Goal: Transaction & Acquisition: Purchase product/service

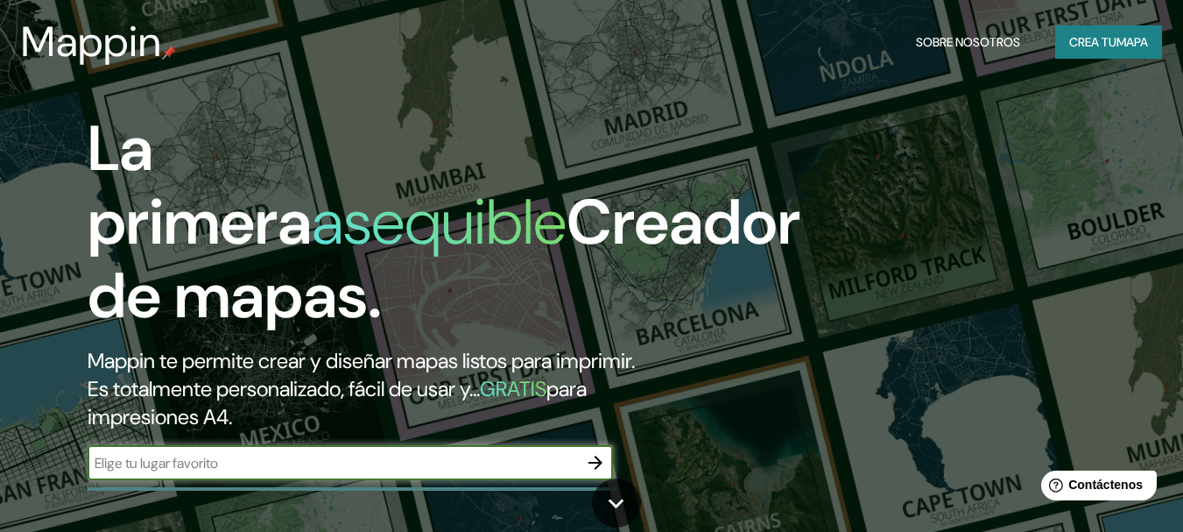
click at [1123, 34] on font "mapa" at bounding box center [1133, 42] width 32 height 16
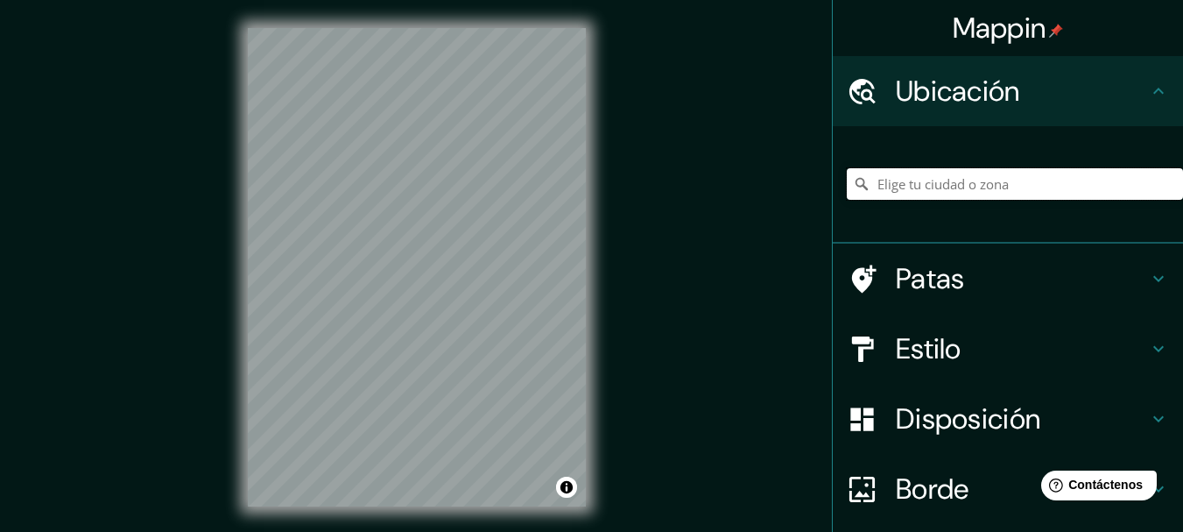
click at [981, 191] on input "Elige tu ciudad o zona" at bounding box center [1015, 184] width 336 height 32
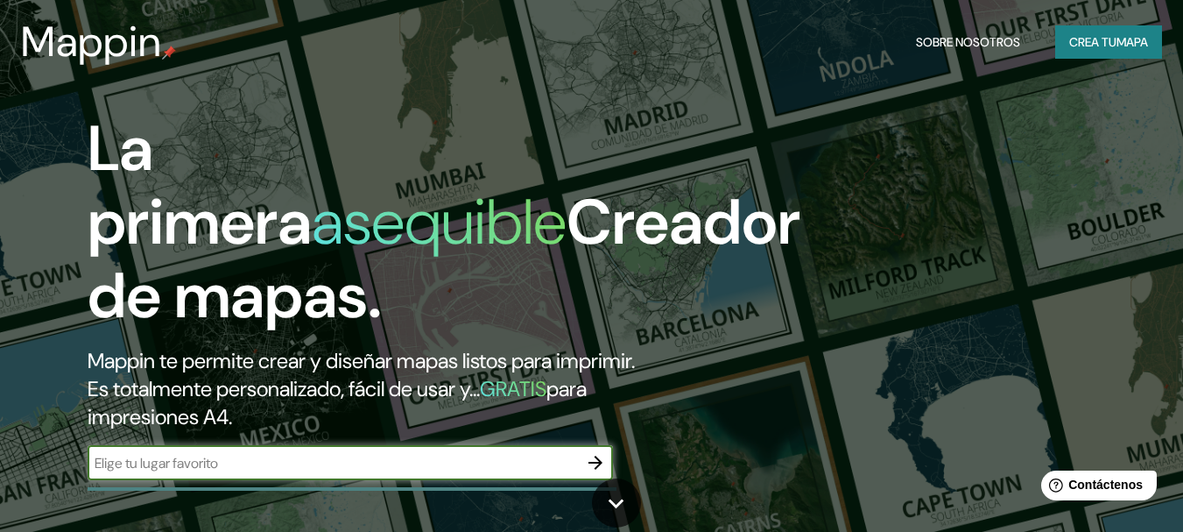
click at [255, 456] on input "text" at bounding box center [333, 463] width 490 height 20
type input "SANTA CRUZ"
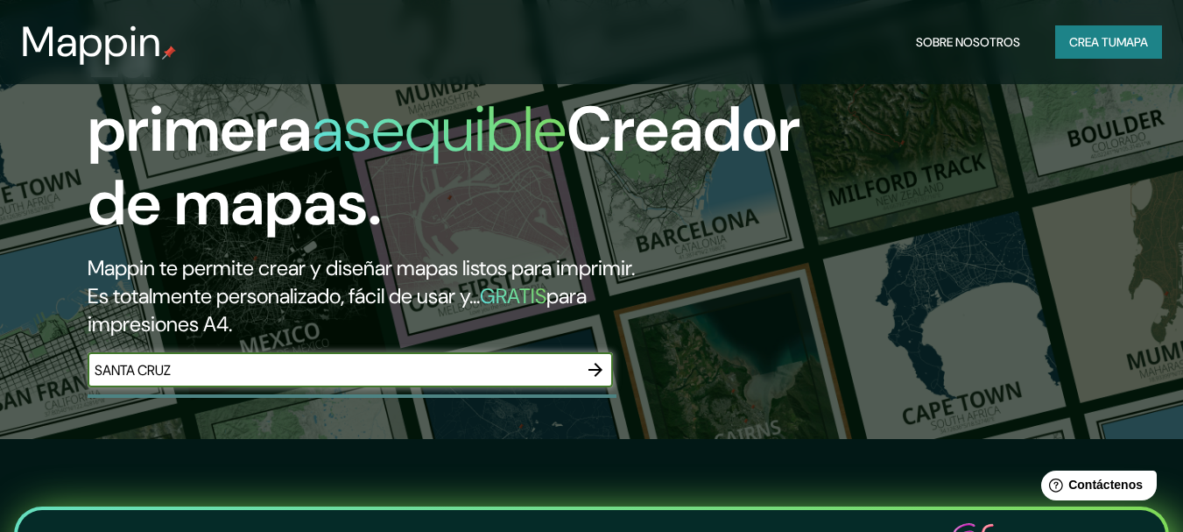
scroll to position [88, 0]
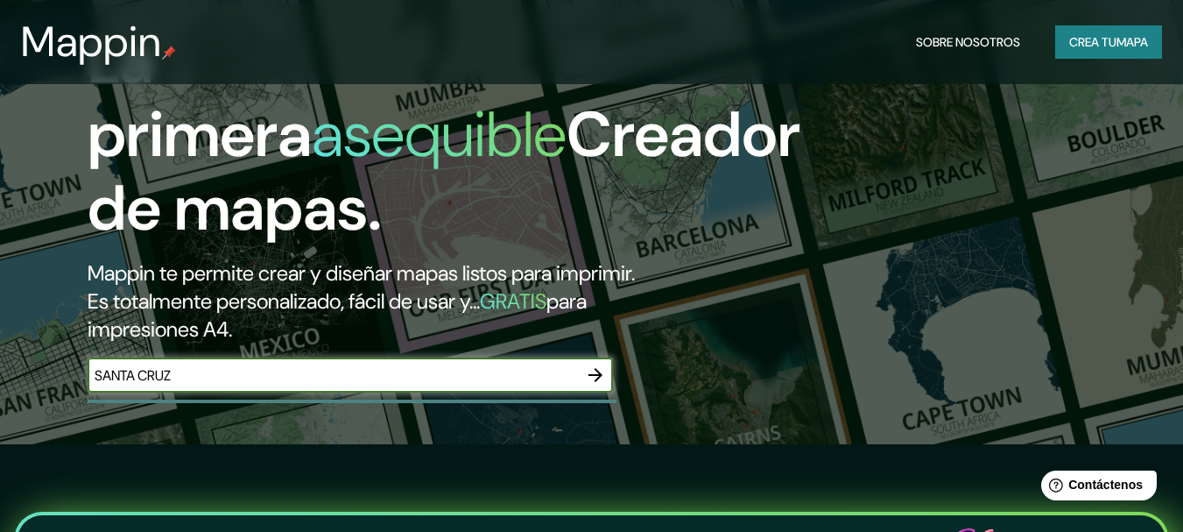
click at [1069, 33] on font "Crea tu" at bounding box center [1092, 42] width 47 height 23
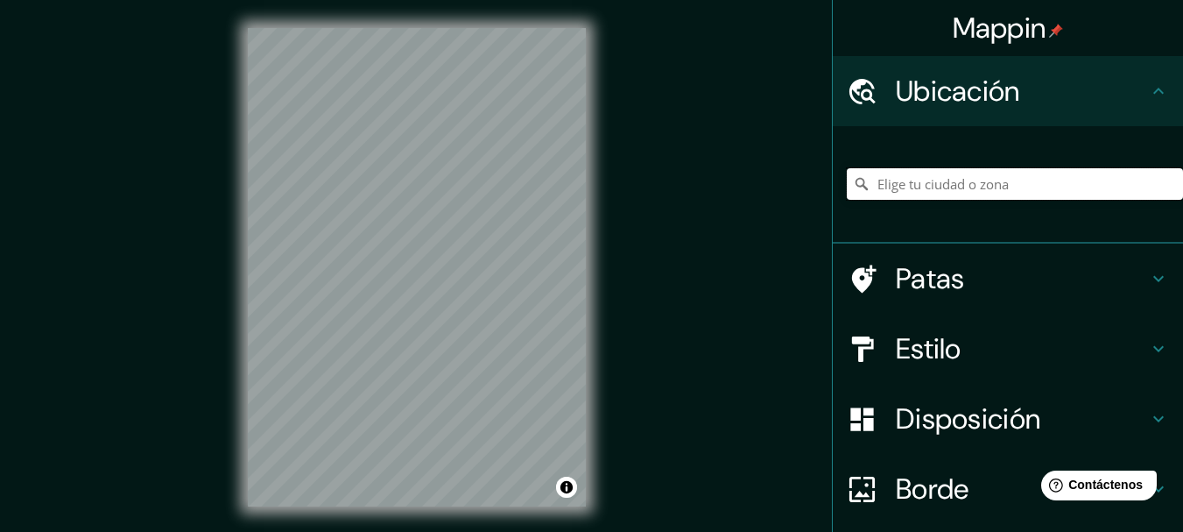
click at [930, 189] on input "Elige tu ciudad o zona" at bounding box center [1015, 184] width 336 height 32
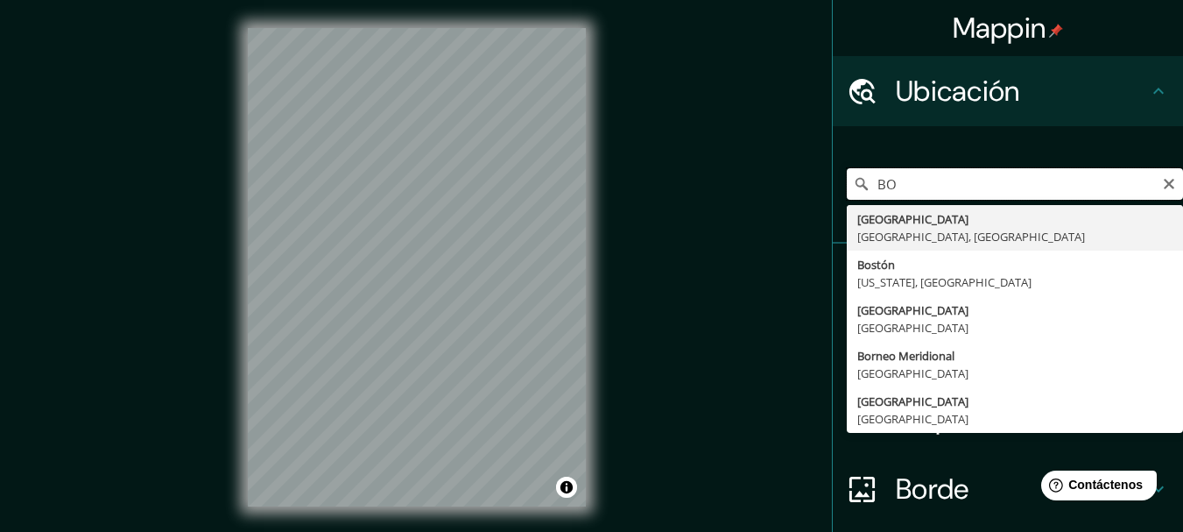
type input "B"
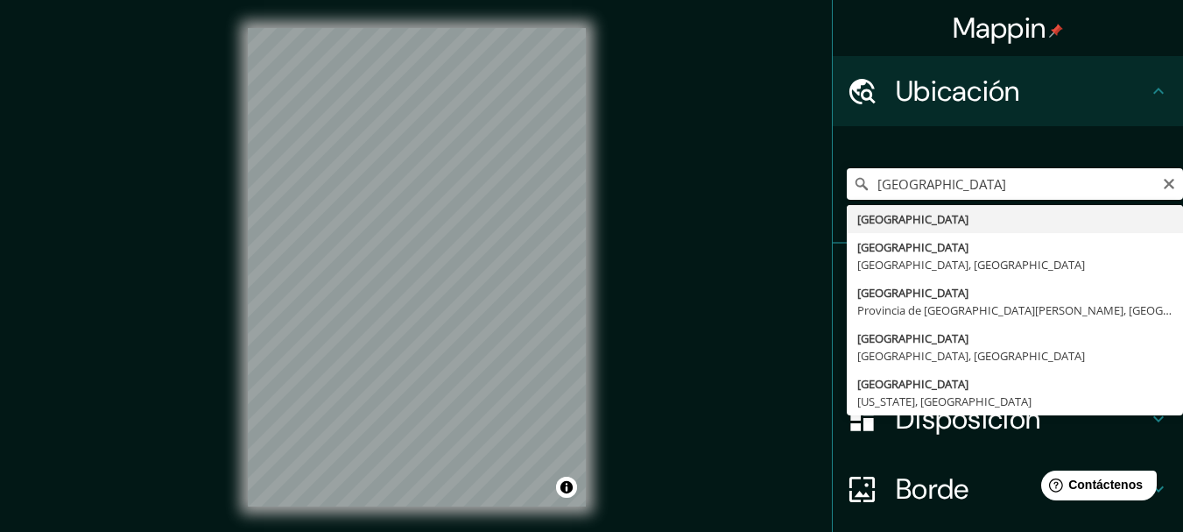
type input "[GEOGRAPHIC_DATA]"
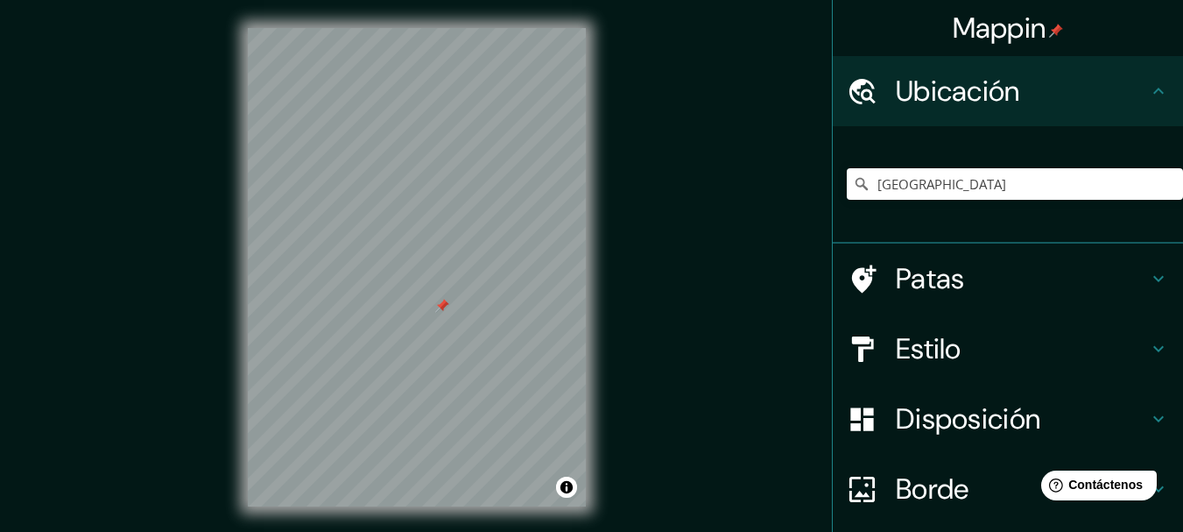
click at [448, 307] on div at bounding box center [442, 306] width 14 height 14
drag, startPoint x: 448, startPoint y: 299, endPoint x: 433, endPoint y: 335, distance: 39.2
click at [433, 335] on div at bounding box center [429, 328] width 14 height 14
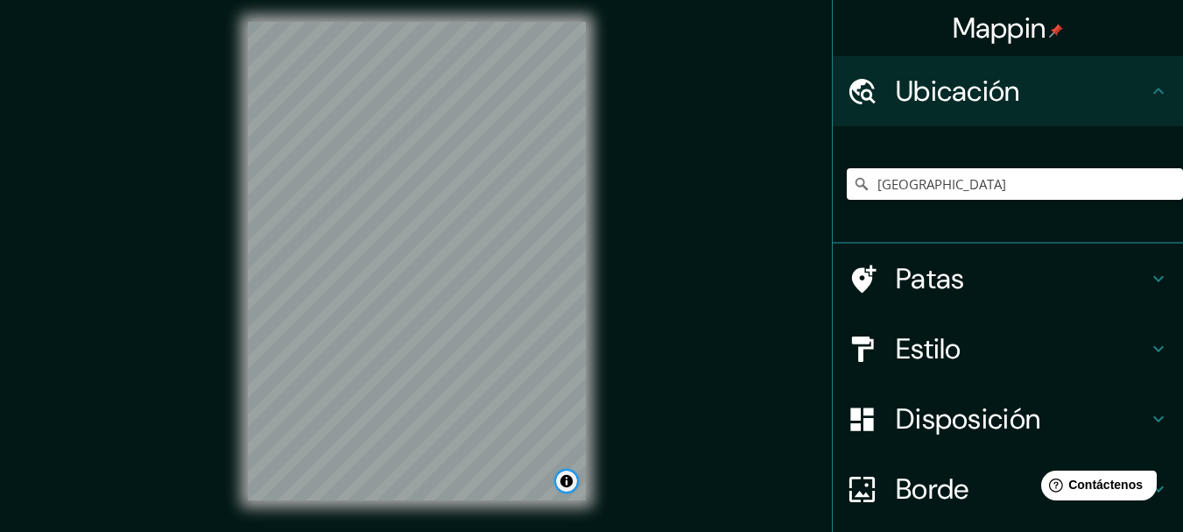
click at [563, 485] on button "Activar o desactivar atribución" at bounding box center [566, 480] width 21 height 21
click at [564, 482] on button "Activar o desactivar atribución" at bounding box center [566, 480] width 21 height 21
click at [641, 221] on div "Mappin Ubicación Bolivia Patas Estilo Disposición Borde Elige un borde. Consejo…" at bounding box center [591, 275] width 1183 height 562
click at [1148, 279] on icon at bounding box center [1158, 278] width 21 height 21
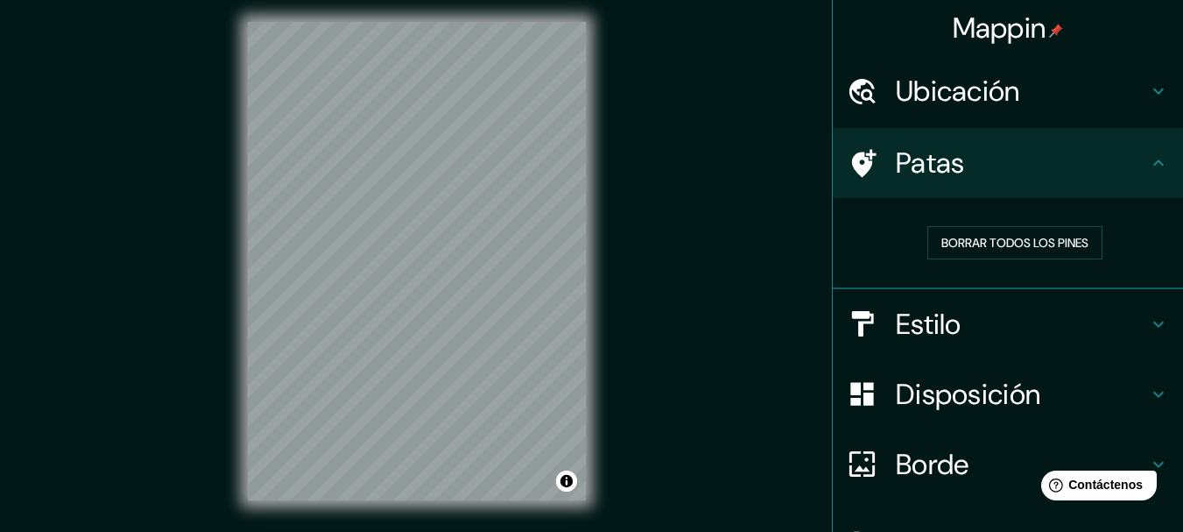
click at [1148, 174] on div "Patas" at bounding box center [1008, 163] width 350 height 70
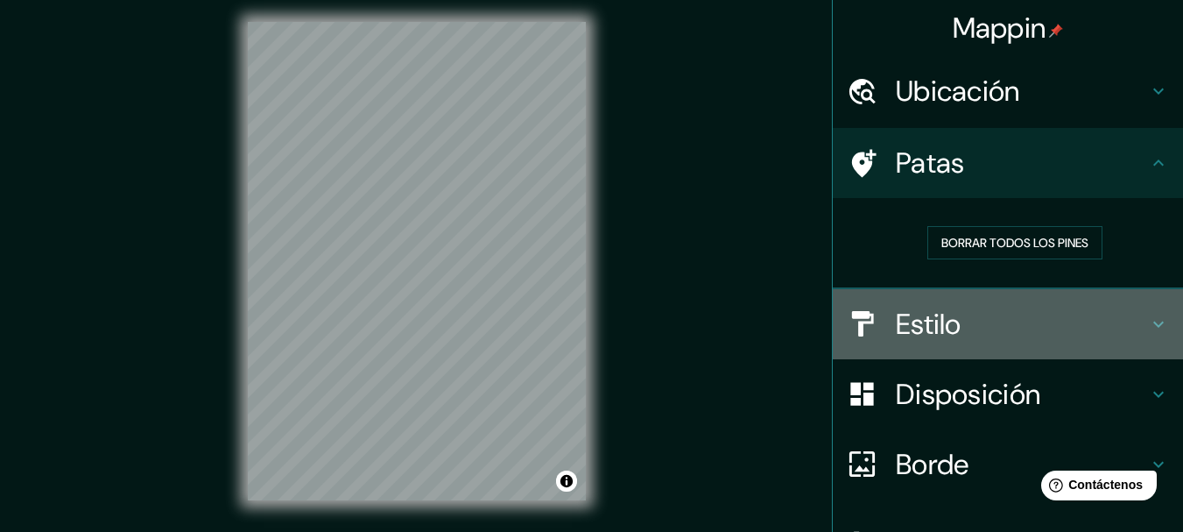
click at [1149, 316] on icon at bounding box center [1158, 324] width 21 height 21
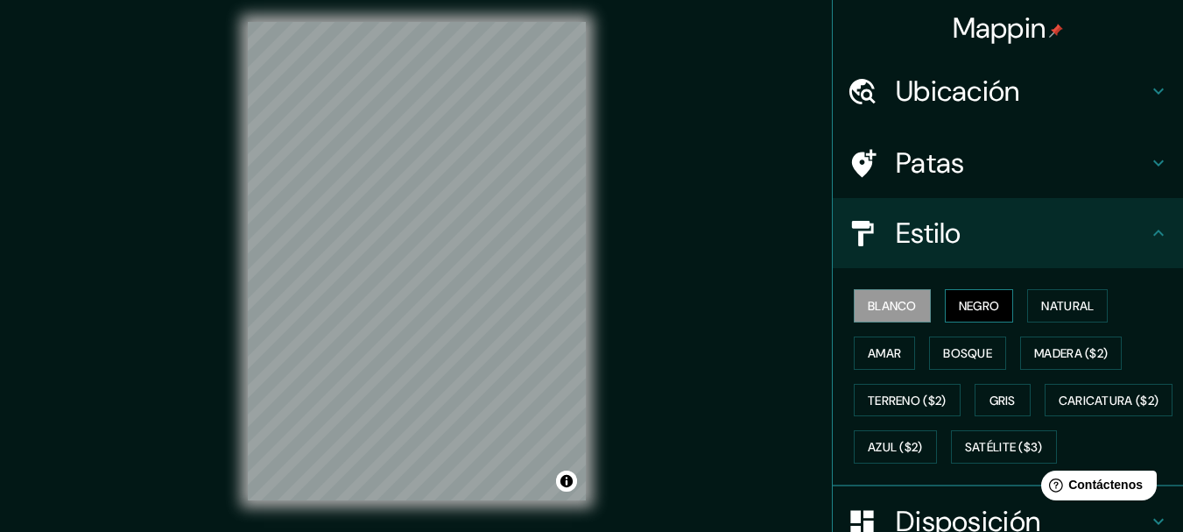
click at [979, 307] on font "Negro" at bounding box center [979, 306] width 41 height 16
click at [896, 308] on font "Blanco" at bounding box center [892, 306] width 49 height 16
click at [1041, 303] on font "Natural" at bounding box center [1067, 306] width 53 height 16
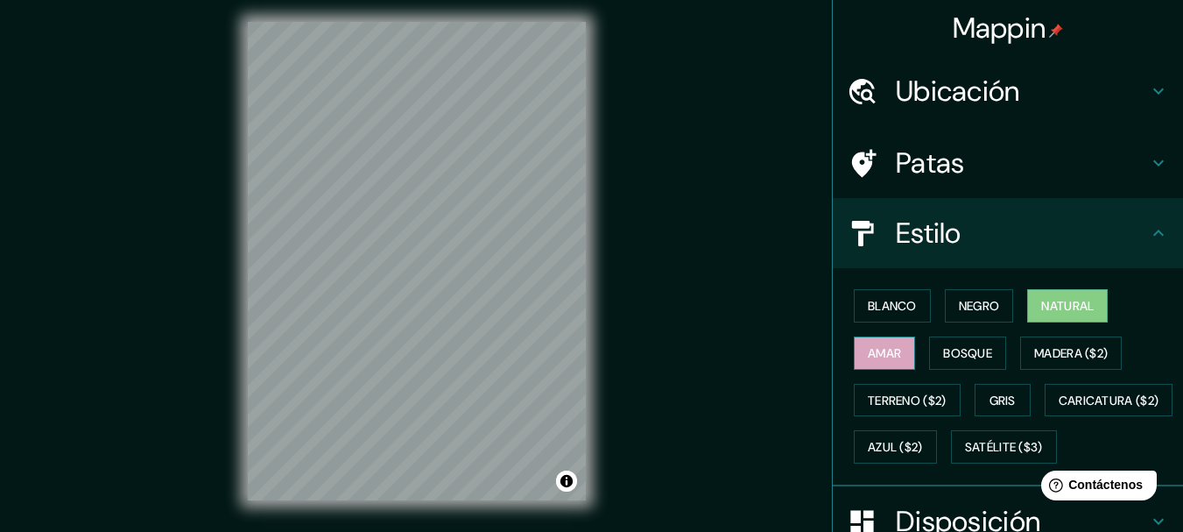
click at [899, 354] on button "Amar" at bounding box center [884, 352] width 61 height 33
click at [977, 351] on font "Bosque" at bounding box center [967, 353] width 49 height 16
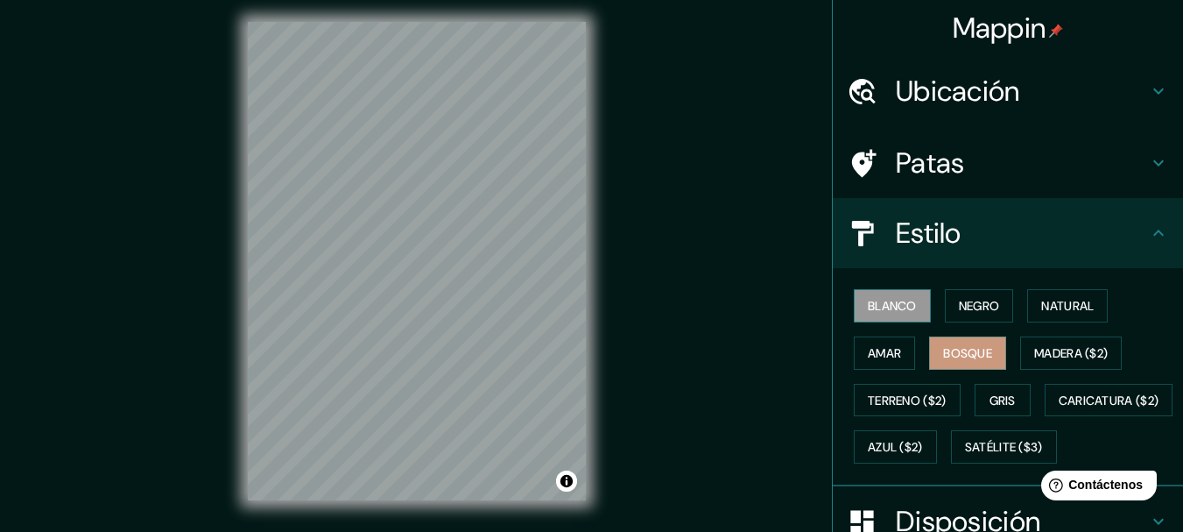
click at [901, 314] on font "Blanco" at bounding box center [892, 305] width 49 height 23
click at [973, 346] on font "Bosque" at bounding box center [967, 353] width 49 height 16
click at [1057, 350] on font "Madera ($2)" at bounding box center [1071, 353] width 74 height 16
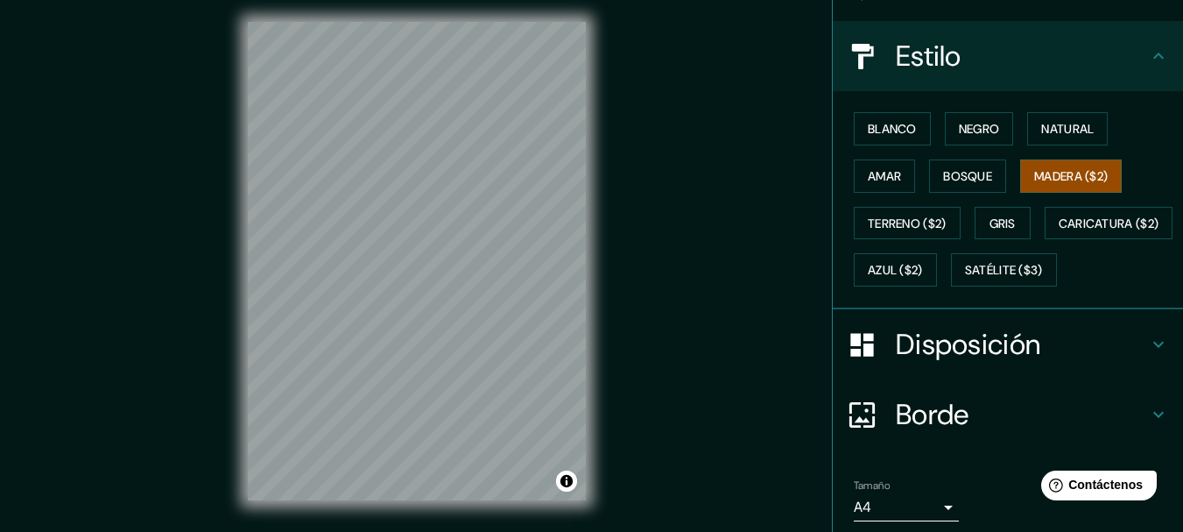
scroll to position [263, 0]
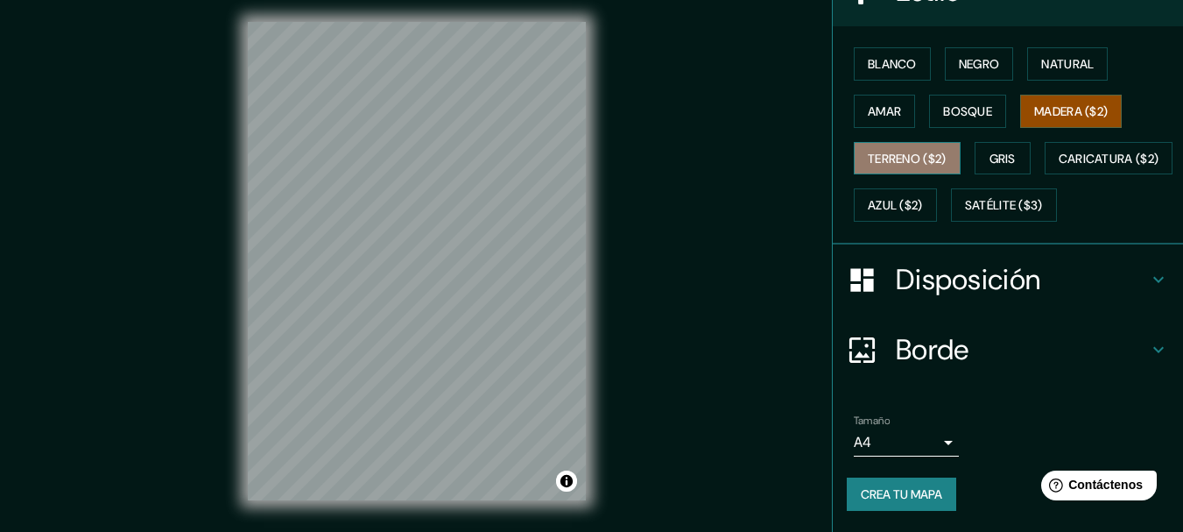
click at [922, 151] on font "Terreno ($2)" at bounding box center [907, 159] width 79 height 16
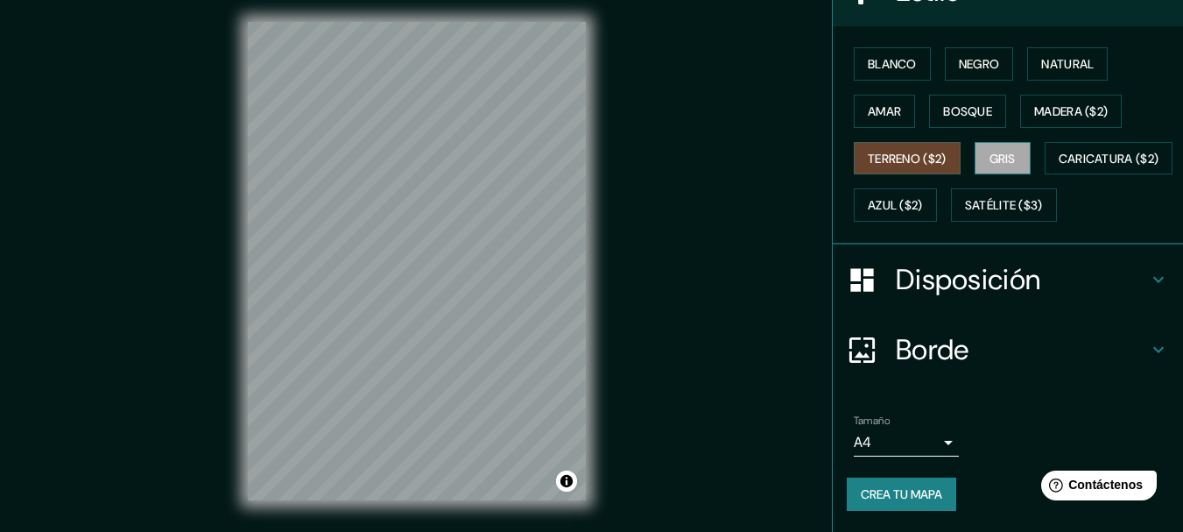
click at [990, 151] on font "Gris" at bounding box center [1003, 159] width 26 height 16
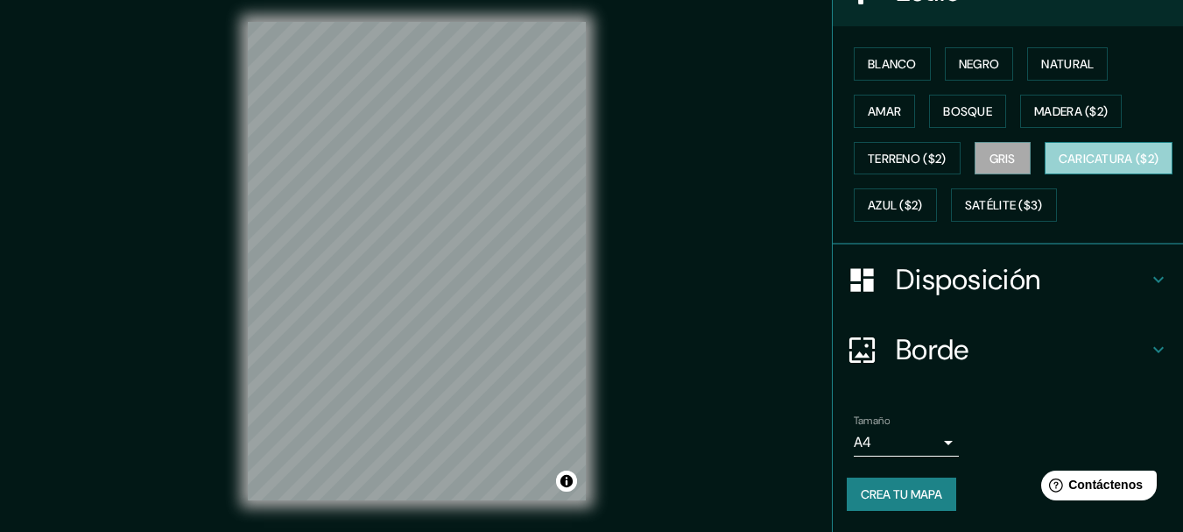
click at [1059, 166] on font "Caricatura ($2)" at bounding box center [1109, 159] width 101 height 16
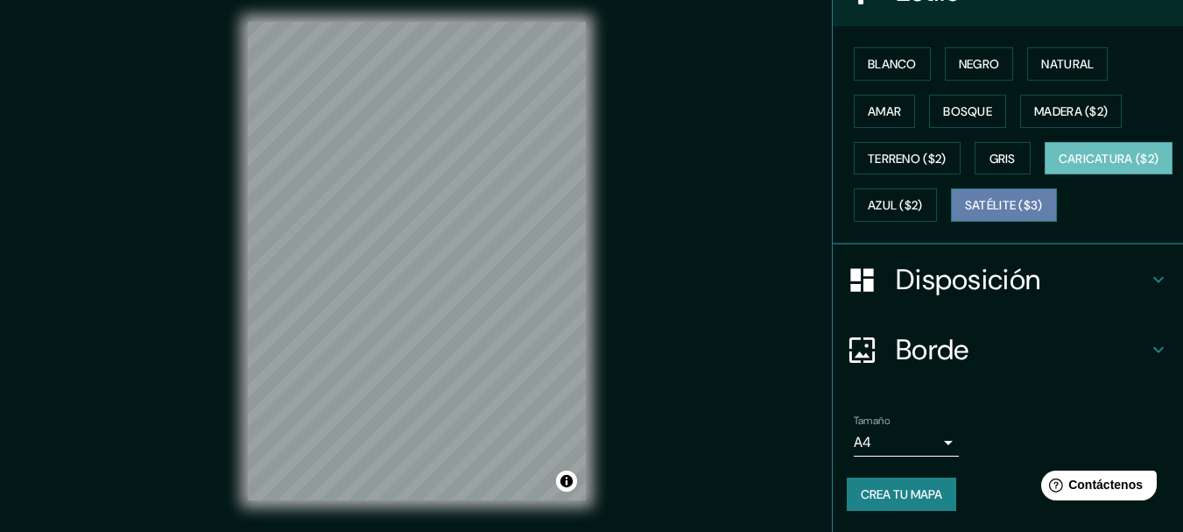
click at [965, 214] on font "Satélite ($3)" at bounding box center [1004, 206] width 78 height 16
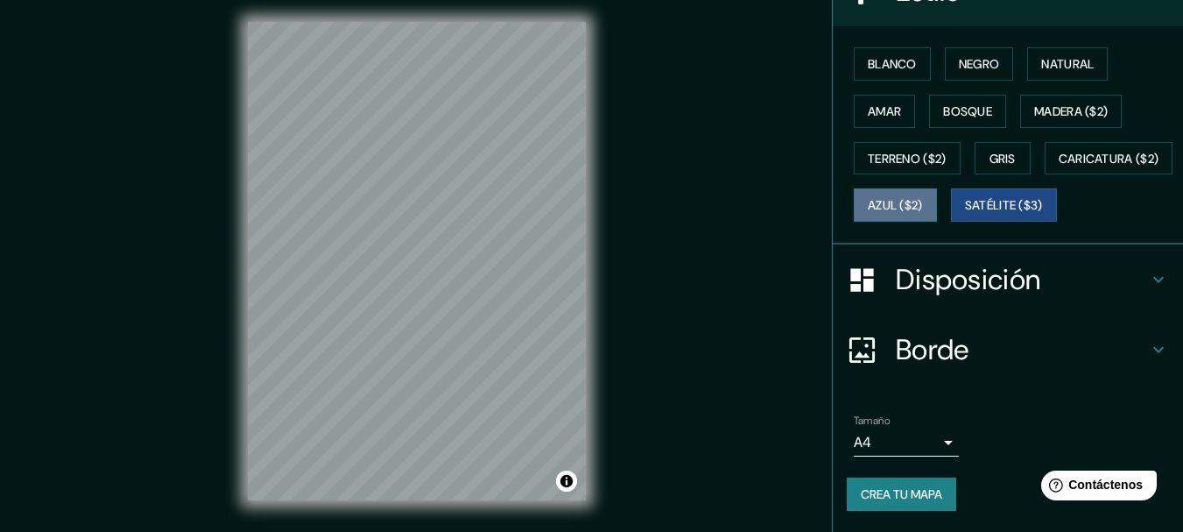
click at [923, 194] on font "Azul ($2)" at bounding box center [895, 205] width 55 height 23
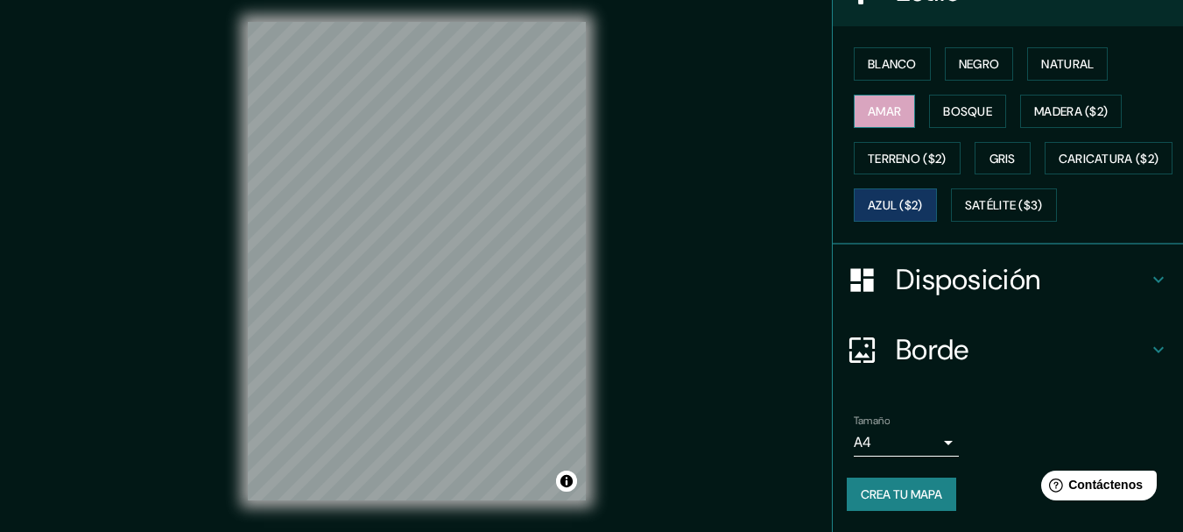
click at [886, 103] on font "Amar" at bounding box center [884, 111] width 33 height 16
click at [955, 103] on font "Bosque" at bounding box center [967, 111] width 49 height 16
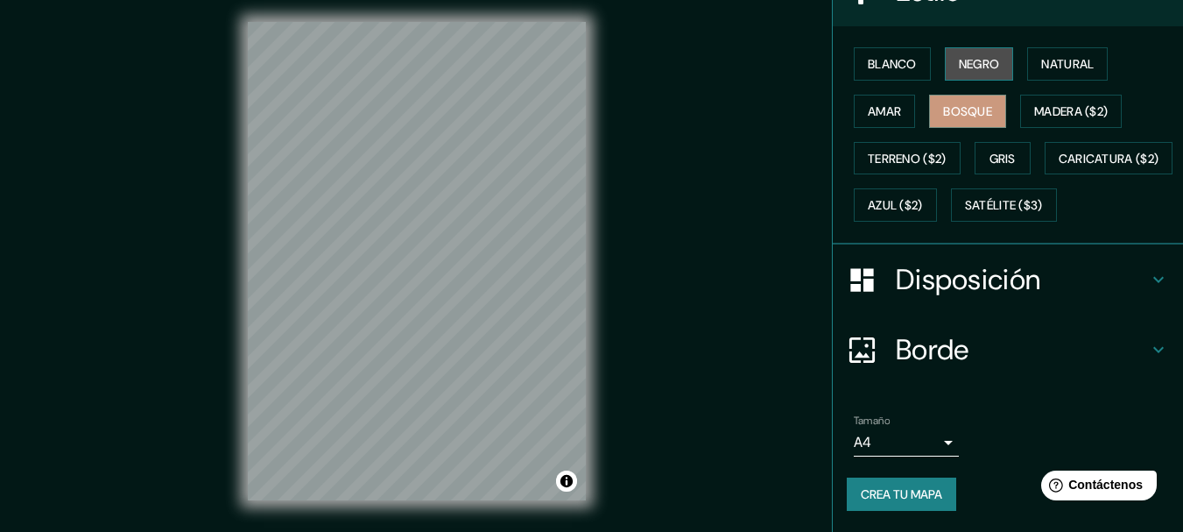
click at [978, 56] on font "Negro" at bounding box center [979, 64] width 41 height 16
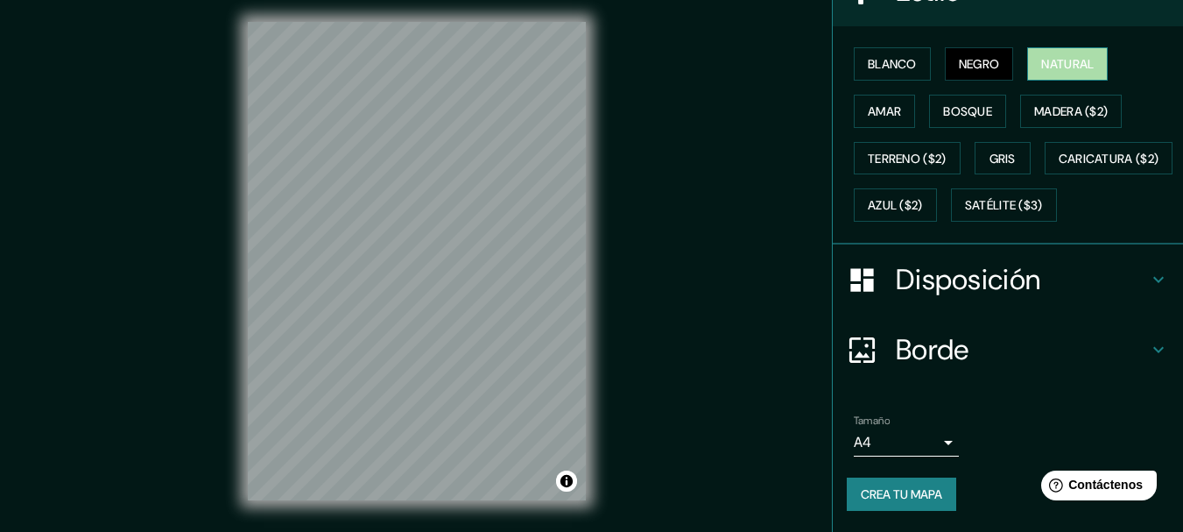
click at [1055, 56] on font "Natural" at bounding box center [1067, 64] width 53 height 16
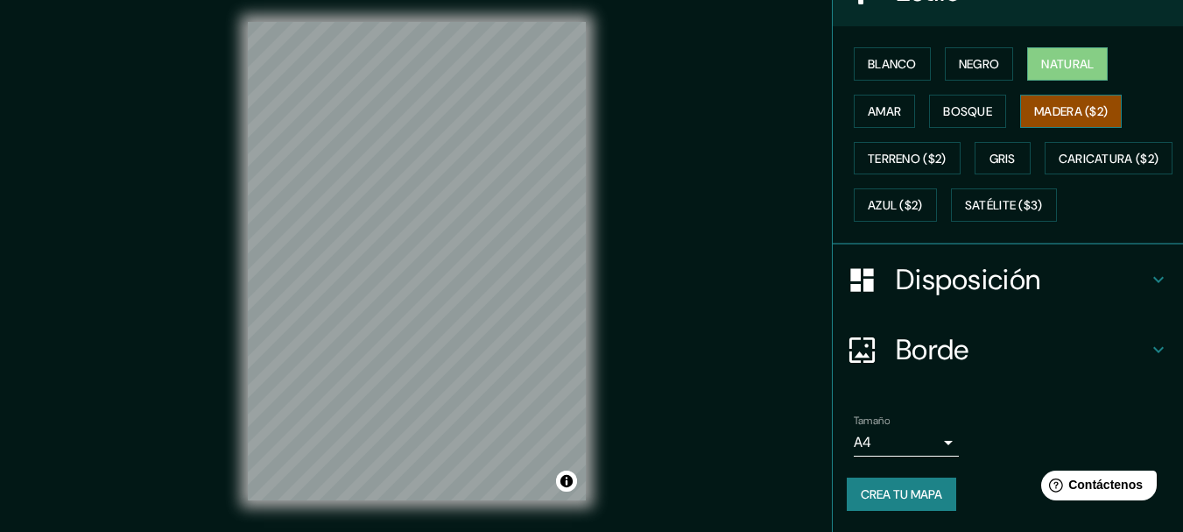
click at [1065, 103] on font "Madera ($2)" at bounding box center [1071, 111] width 74 height 16
click at [868, 53] on font "Blanco" at bounding box center [892, 64] width 49 height 23
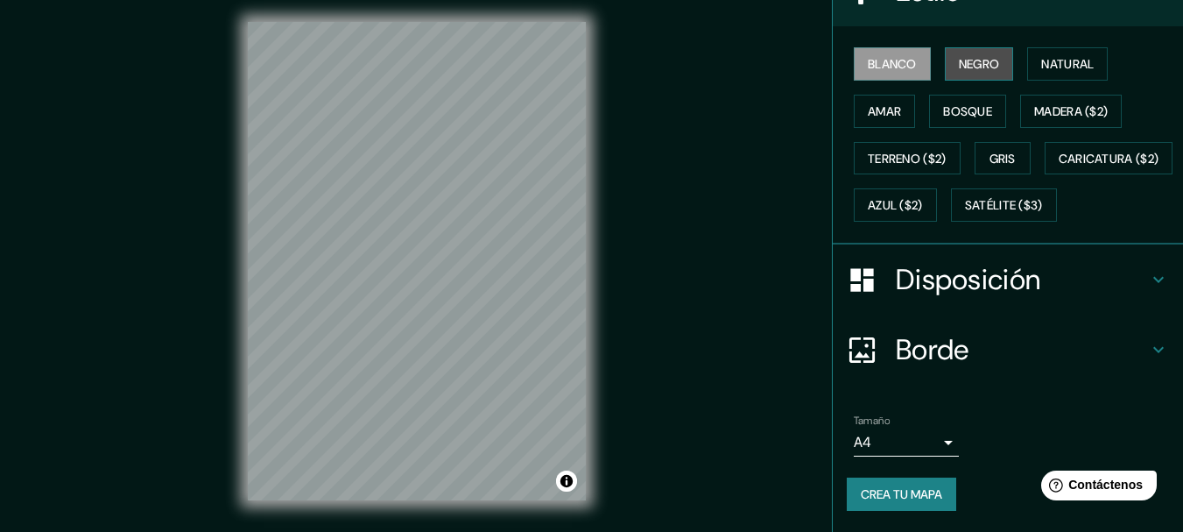
click at [963, 53] on font "Negro" at bounding box center [979, 64] width 41 height 23
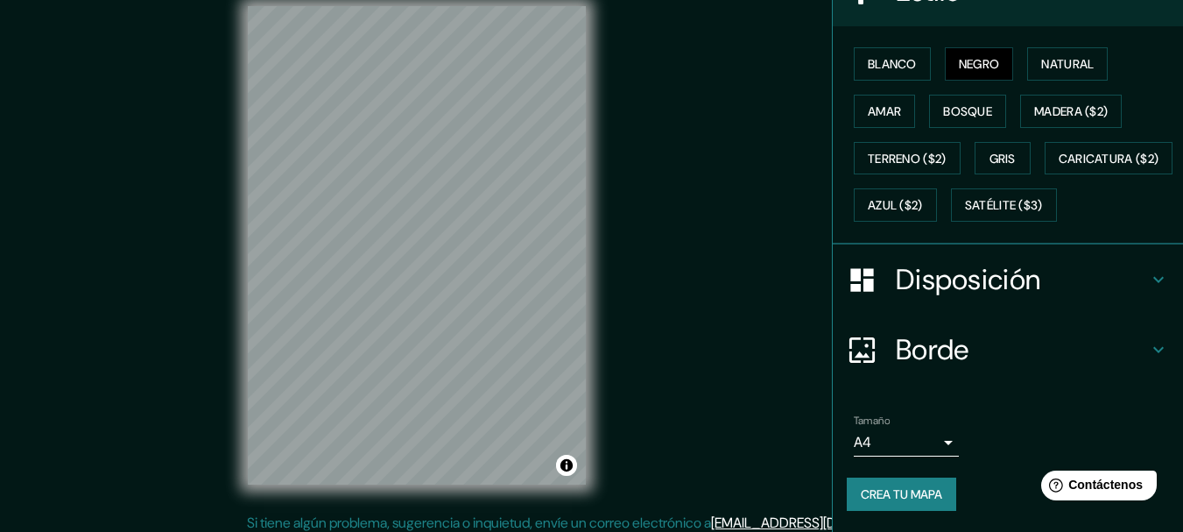
scroll to position [31, 0]
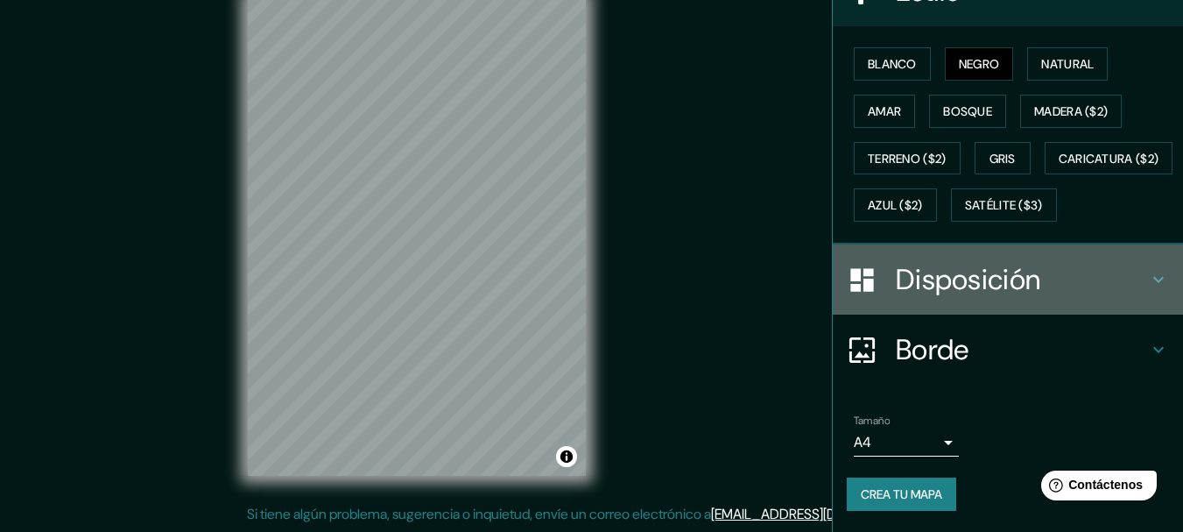
click at [991, 280] on font "Disposición" at bounding box center [968, 279] width 145 height 37
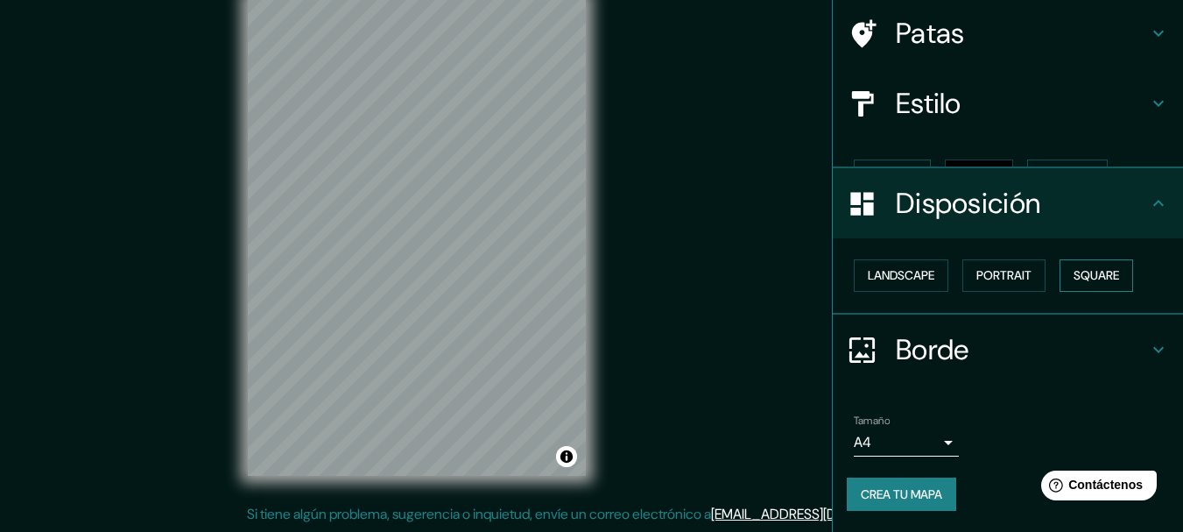
scroll to position [100, 0]
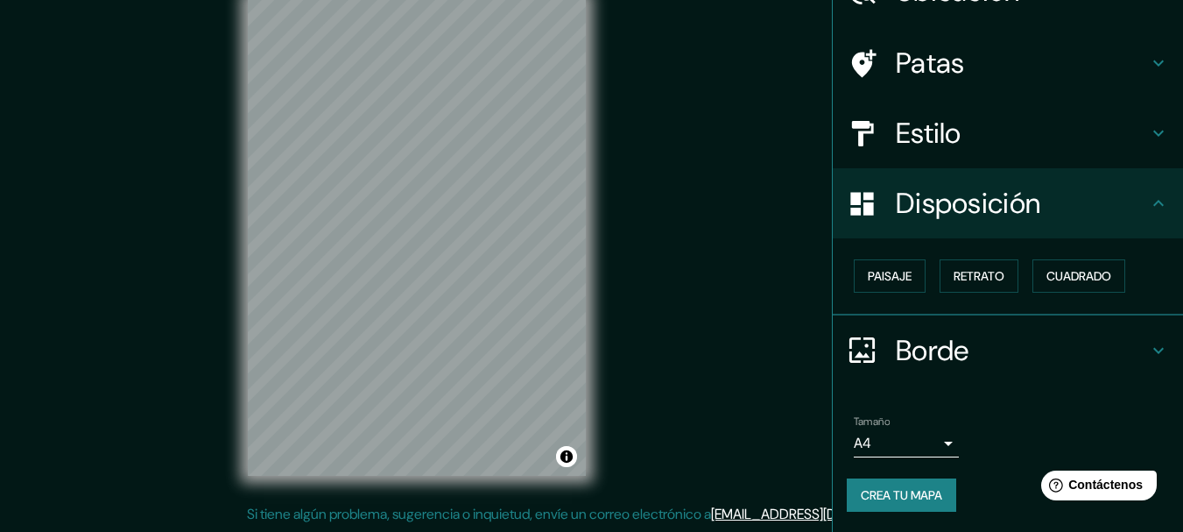
click at [918, 273] on div "Paisaje Retrato Cuadrado" at bounding box center [1015, 275] width 336 height 47
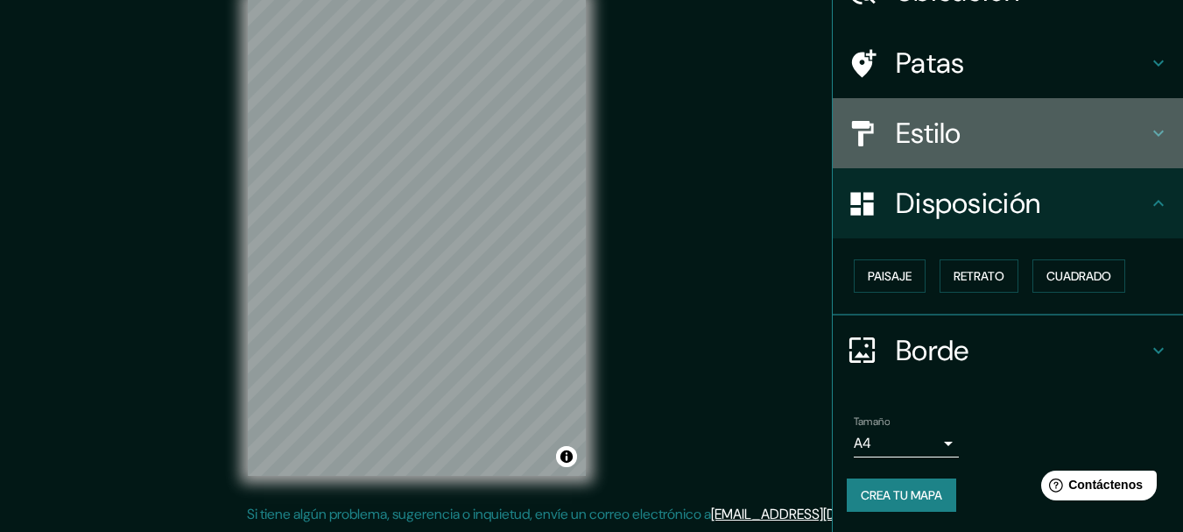
click at [999, 125] on h4 "Estilo" at bounding box center [1022, 133] width 252 height 35
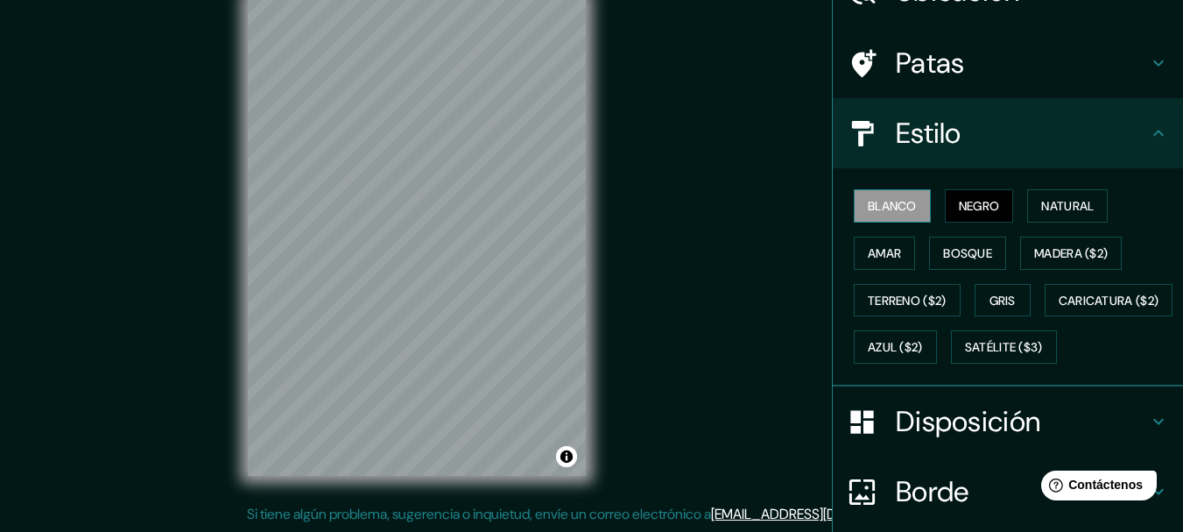
drag, startPoint x: 911, startPoint y: 187, endPoint x: 913, endPoint y: 203, distance: 16.0
click at [911, 189] on div "Blanco Negro Natural Amar Bosque Madera ($2) Terreno ($2) Gris Caricatura ($2) …" at bounding box center [1015, 276] width 336 height 188
click at [914, 205] on button "Blanco" at bounding box center [892, 205] width 77 height 33
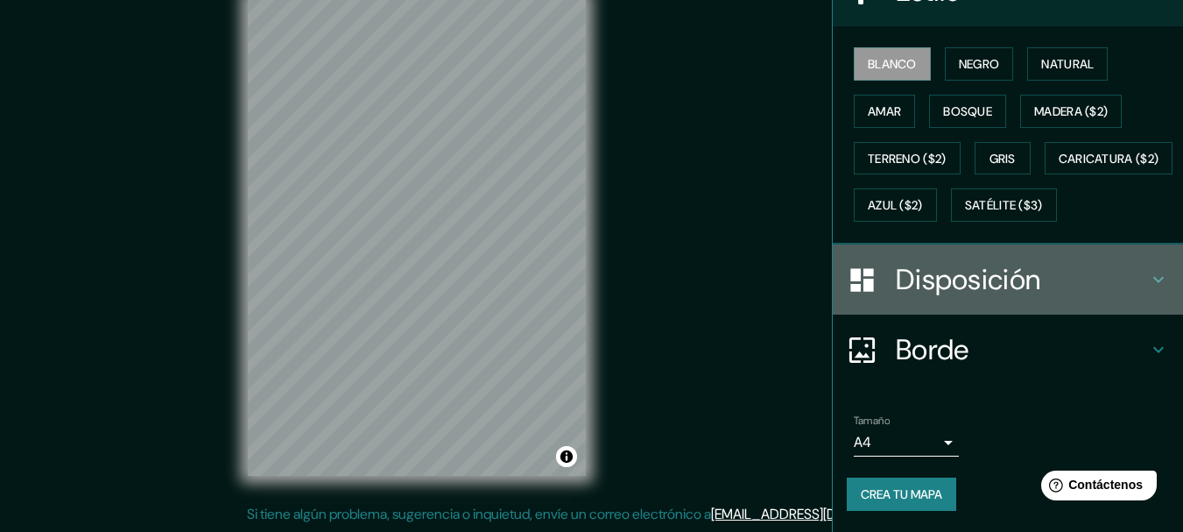
click at [1015, 281] on font "Disposición" at bounding box center [968, 279] width 145 height 37
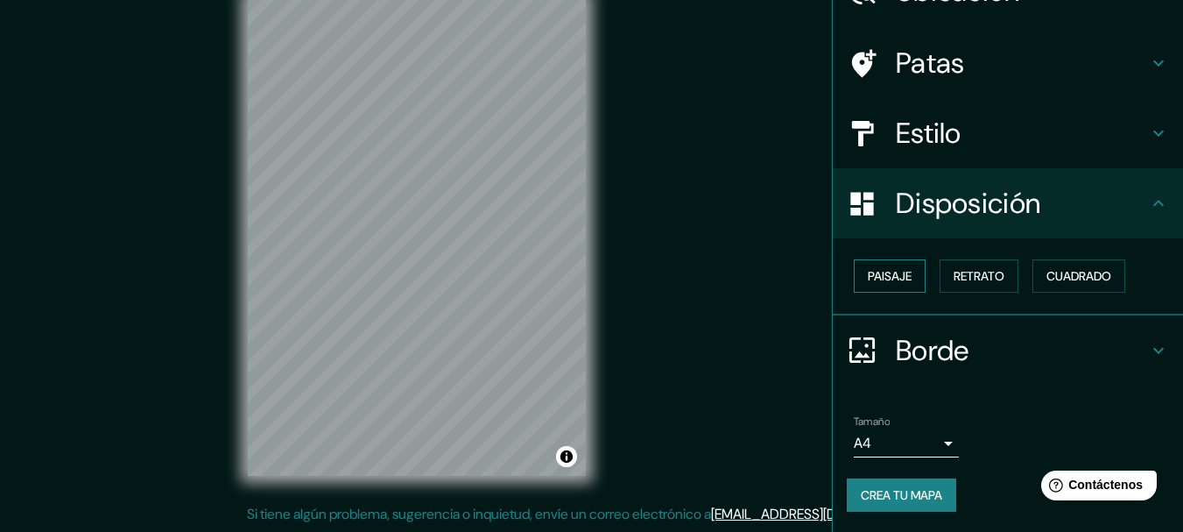
click at [868, 272] on font "Paisaje" at bounding box center [890, 276] width 44 height 16
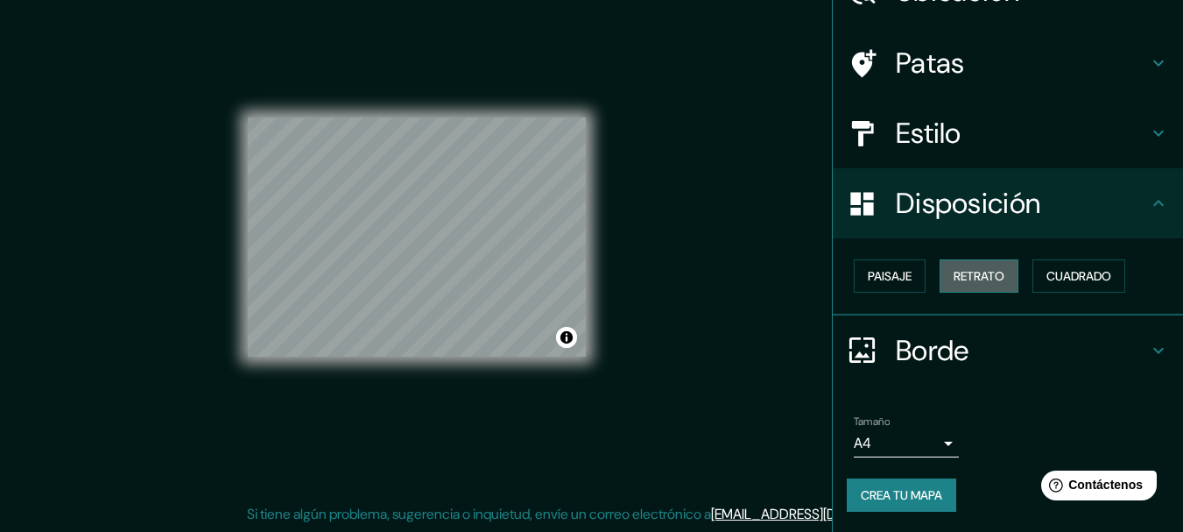
click at [968, 273] on font "Retrato" at bounding box center [979, 276] width 51 height 16
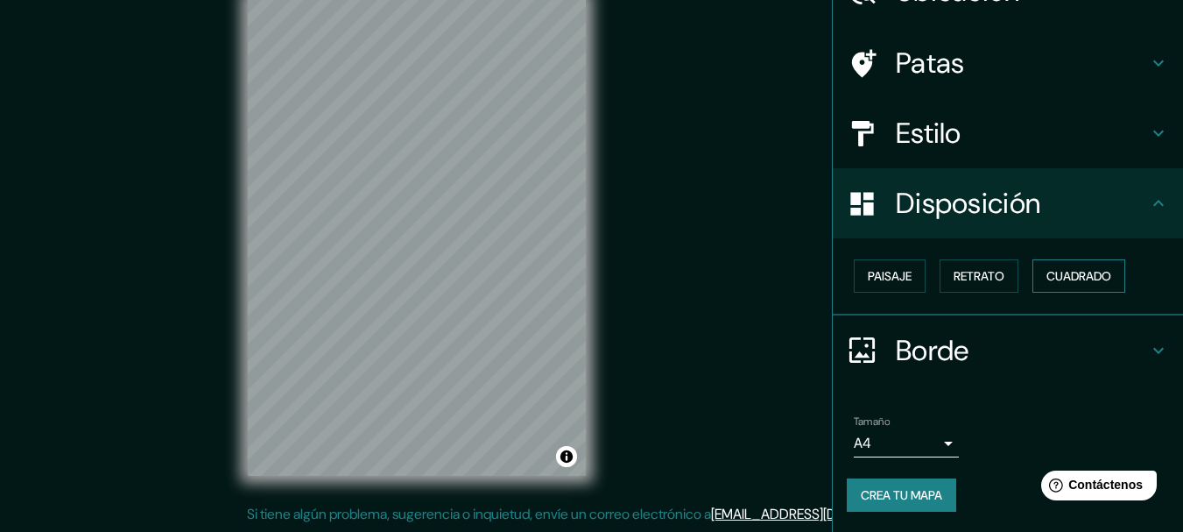
click at [1110, 276] on button "Cuadrado" at bounding box center [1079, 275] width 93 height 33
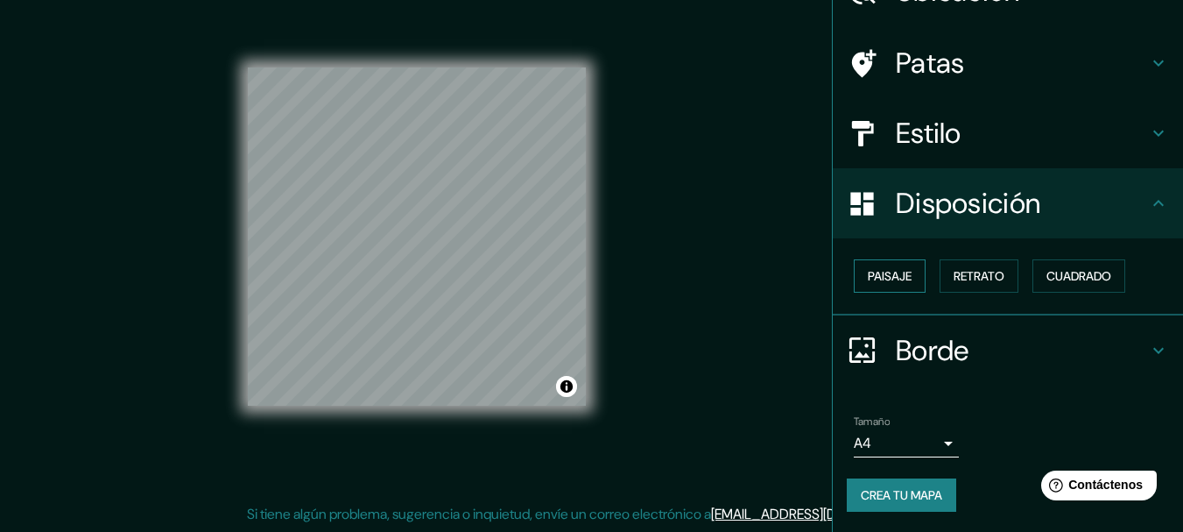
click at [902, 278] on button "Paisaje" at bounding box center [890, 275] width 72 height 33
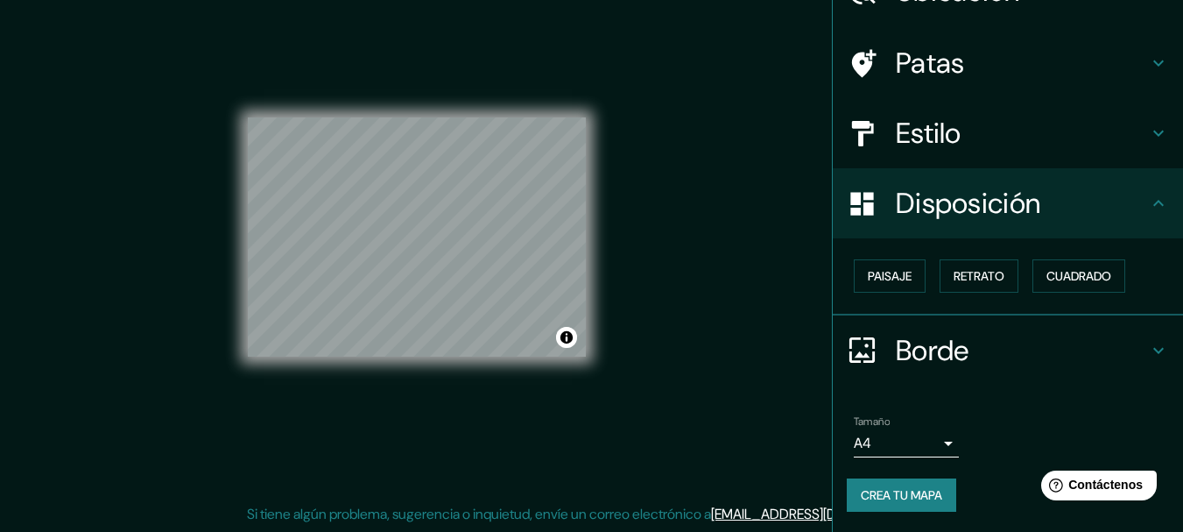
scroll to position [0, 0]
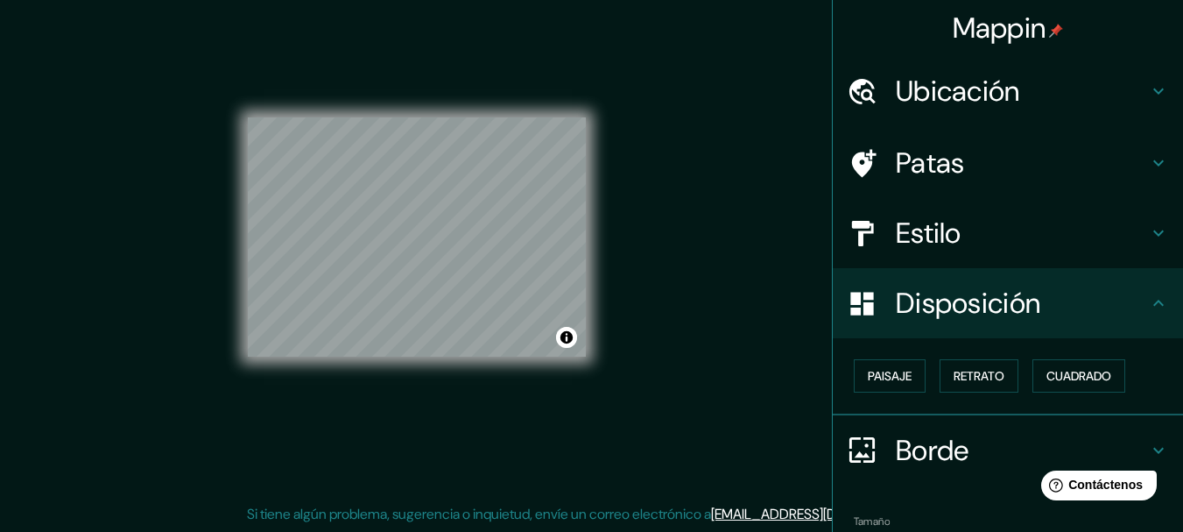
click at [1083, 152] on h4 "Patas" at bounding box center [1022, 162] width 252 height 35
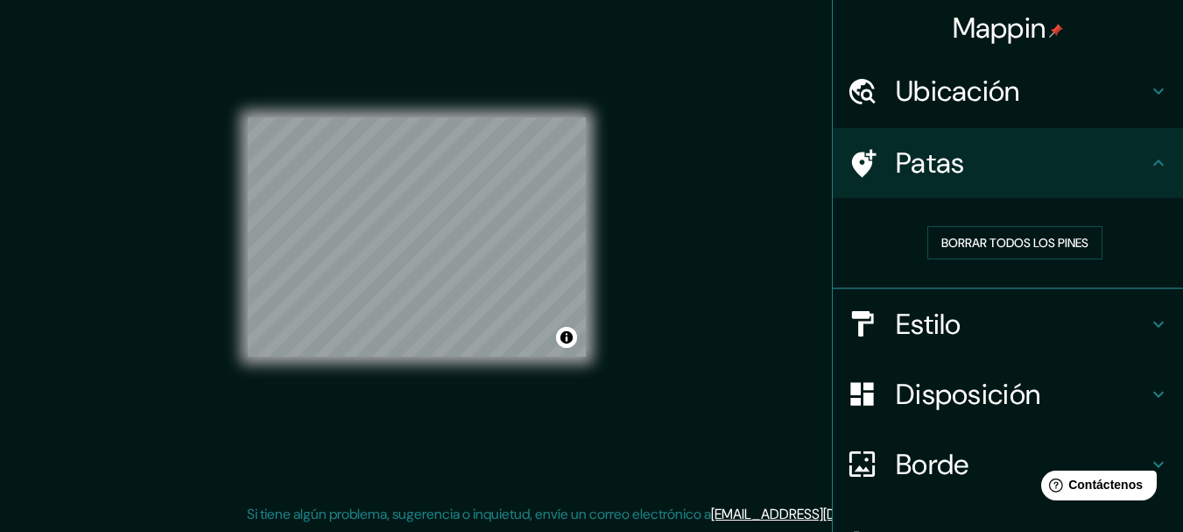
click at [1119, 108] on h4 "Ubicación" at bounding box center [1022, 91] width 252 height 35
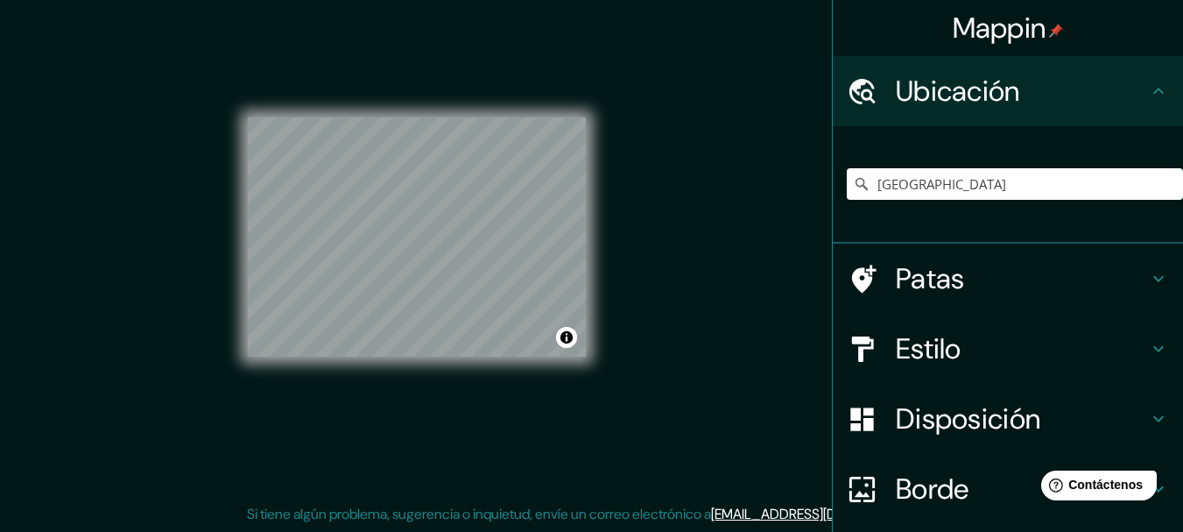
click at [790, 222] on div "Mappin Ubicación Bolivia Patas Estilo Disposición Borde Elige un borde. Consejo…" at bounding box center [591, 250] width 1183 height 562
